Goal: Information Seeking & Learning: Learn about a topic

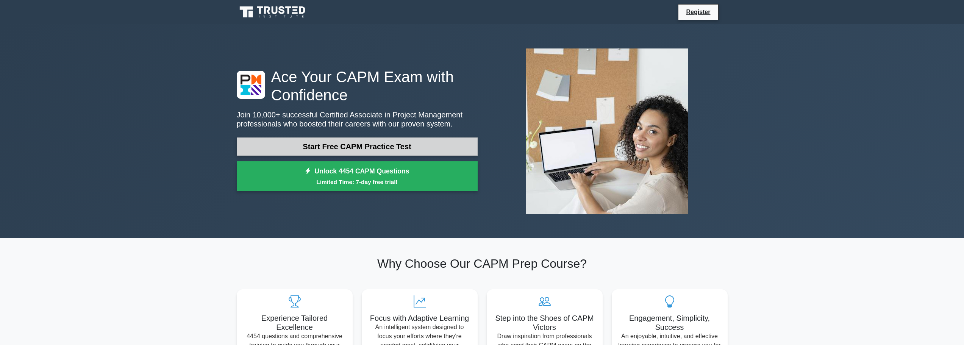
click at [301, 146] on link "Start Free CAPM Practice Test" at bounding box center [357, 147] width 241 height 18
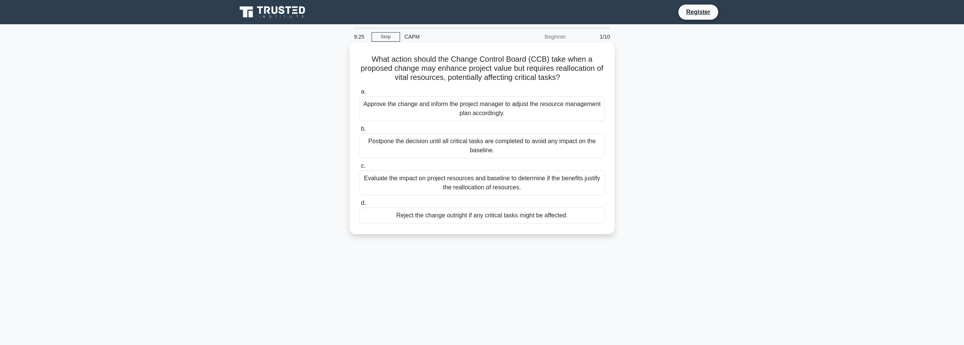
click at [408, 183] on div "Evaluate the impact on project resources and baseline to determine if the benef…" at bounding box center [483, 183] width 246 height 25
click at [360, 169] on input "c. Evaluate the impact on project resources and baseline to determine if the be…" at bounding box center [360, 166] width 0 height 5
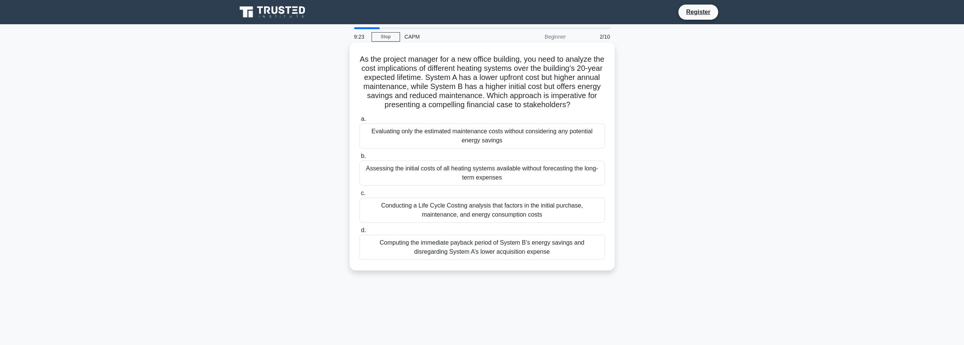
click at [407, 178] on div "Assessing the initial costs of all heating systems available without forecastin…" at bounding box center [483, 173] width 246 height 25
click at [360, 159] on input "b. Assessing the initial costs of all heating systems available without forecas…" at bounding box center [360, 156] width 0 height 5
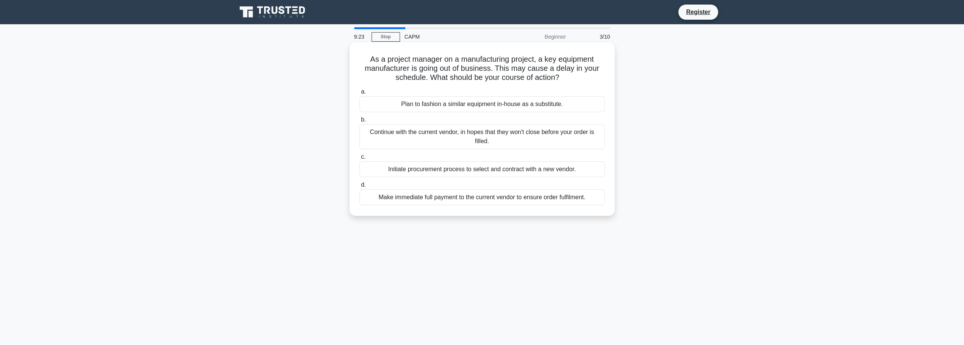
click at [408, 169] on div "Initiate procurement process to select and contract with a new vendor." at bounding box center [483, 169] width 246 height 16
click at [360, 160] on input "c. Initiate procurement process to select and contract with a new vendor." at bounding box center [360, 157] width 0 height 5
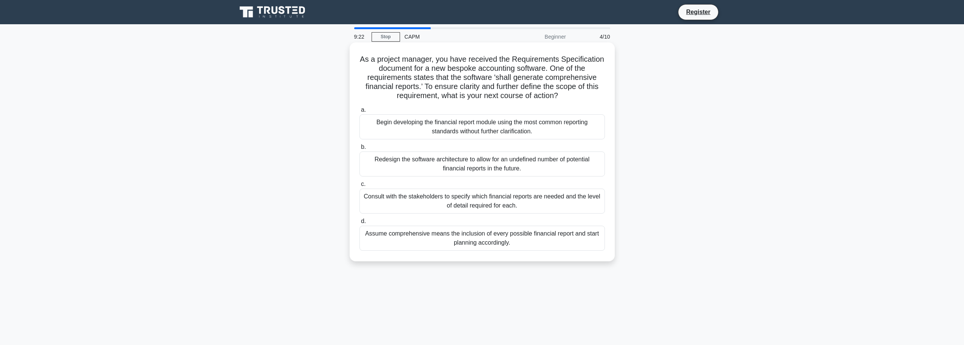
click at [415, 138] on div "Begin developing the financial report module using the most common reporting st…" at bounding box center [483, 126] width 246 height 25
click at [360, 113] on input "a. Begin developing the financial report module using the most common reporting…" at bounding box center [360, 110] width 0 height 5
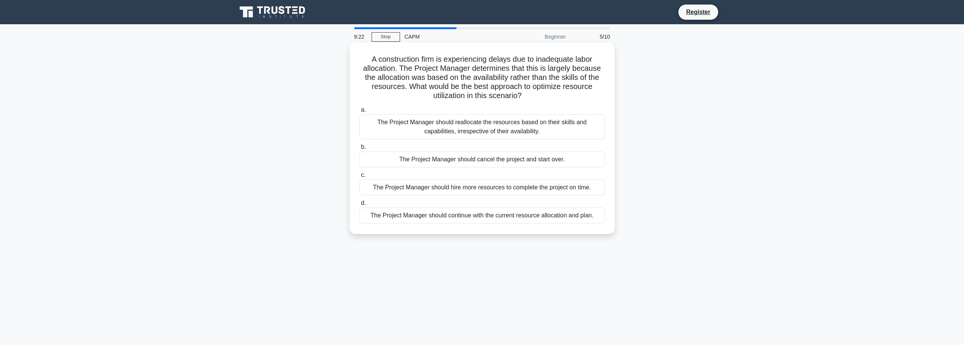
click at [415, 160] on div "The Project Manager should cancel the project and start over." at bounding box center [483, 160] width 246 height 16
click at [360, 150] on input "b. The Project Manager should cancel the project and start over." at bounding box center [360, 147] width 0 height 5
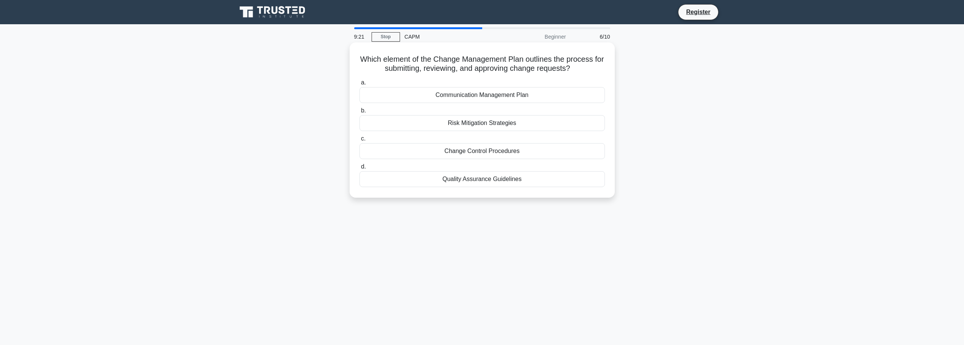
click at [417, 179] on div "Quality Assurance Guidelines" at bounding box center [483, 179] width 246 height 16
click at [360, 169] on input "d. Quality Assurance Guidelines" at bounding box center [360, 166] width 0 height 5
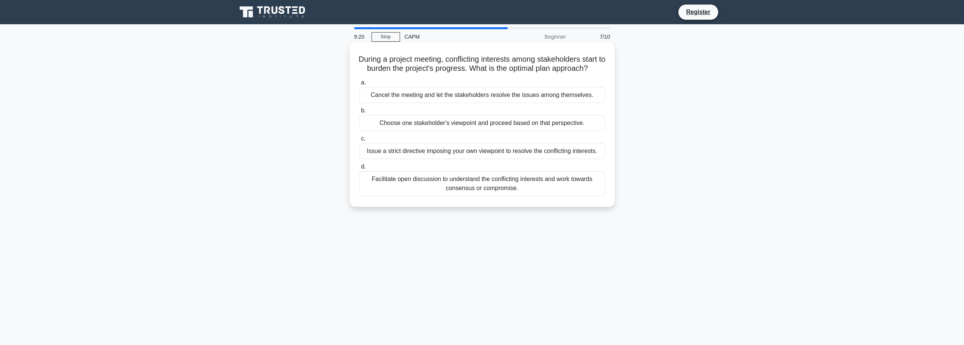
click at [425, 130] on div "Choose one stakeholder's viewpoint and proceed based on that perspective." at bounding box center [483, 123] width 246 height 16
click at [360, 113] on input "b. Choose one stakeholder's viewpoint and proceed based on that perspective." at bounding box center [360, 110] width 0 height 5
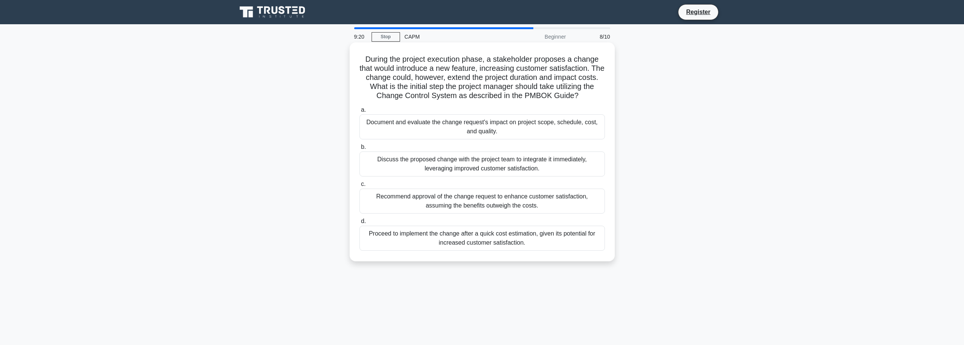
click at [427, 122] on div "Document and evaluate the change request's impact on project scope, schedule, c…" at bounding box center [483, 126] width 246 height 25
click at [360, 113] on input "a. Document and evaluate the change request's impact on project scope, schedule…" at bounding box center [360, 110] width 0 height 5
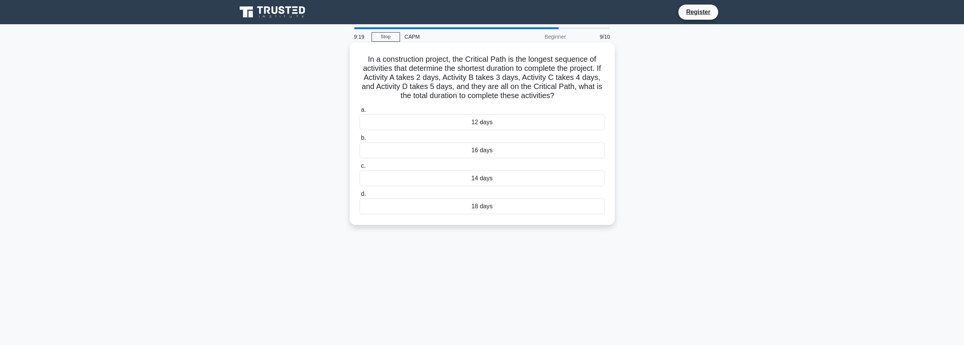
click at [429, 152] on div "16 days" at bounding box center [483, 150] width 246 height 16
click at [360, 141] on input "b. 16 days" at bounding box center [360, 138] width 0 height 5
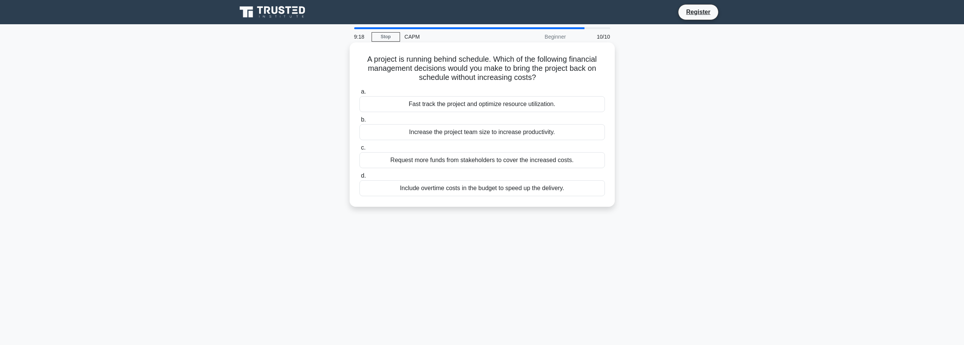
click at [430, 163] on div "Request more funds from stakeholders to cover the increased costs." at bounding box center [483, 160] width 246 height 16
click at [360, 150] on input "c. Request more funds from stakeholders to cover the increased costs." at bounding box center [360, 148] width 0 height 5
